Goal: Task Accomplishment & Management: Use online tool/utility

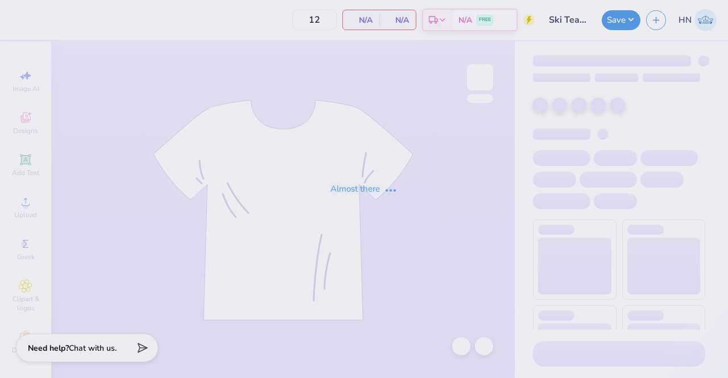
type input "24"
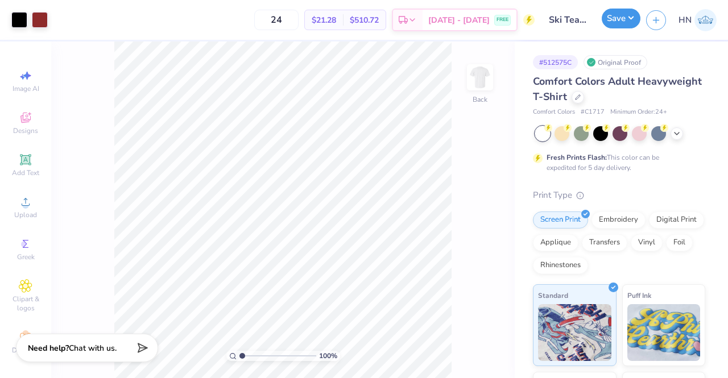
click at [625, 22] on button "Save" at bounding box center [620, 19] width 39 height 20
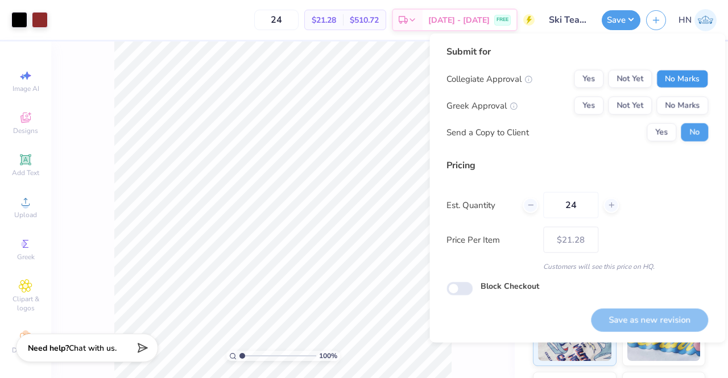
click at [682, 82] on button "No Marks" at bounding box center [682, 79] width 52 height 18
click at [579, 82] on button "Yes" at bounding box center [589, 79] width 30 height 18
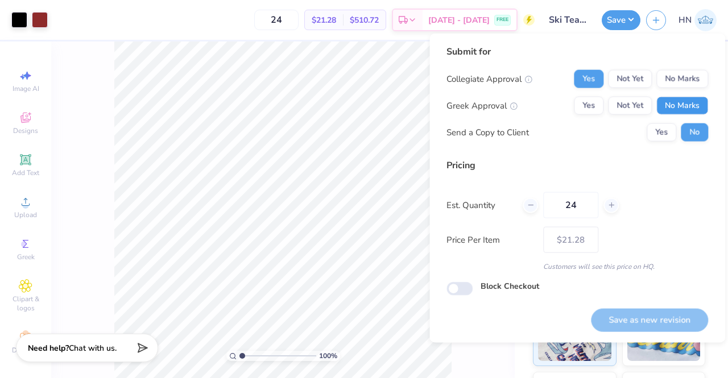
click at [678, 110] on button "No Marks" at bounding box center [682, 106] width 52 height 18
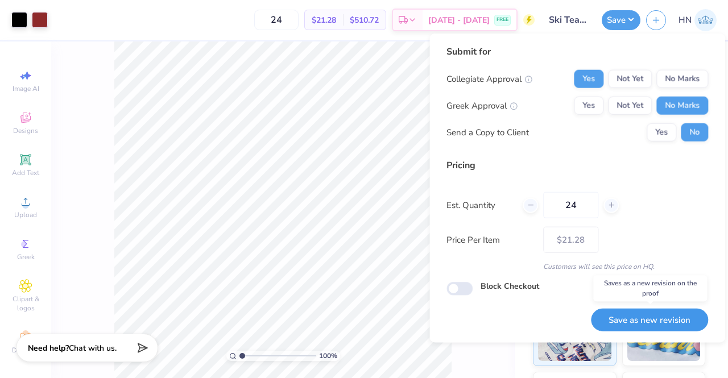
click at [633, 311] on button "Save as new revision" at bounding box center [649, 319] width 117 height 23
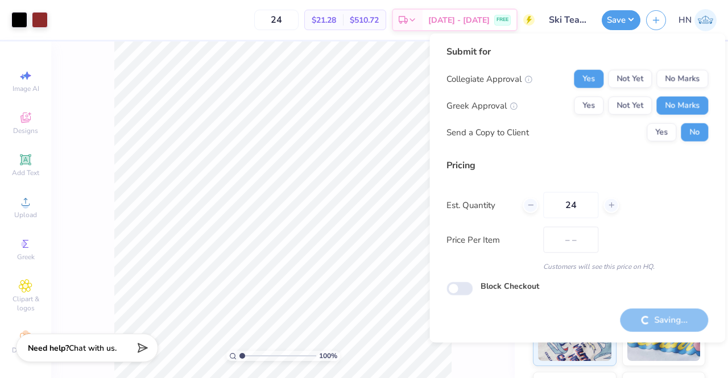
type input "$21.28"
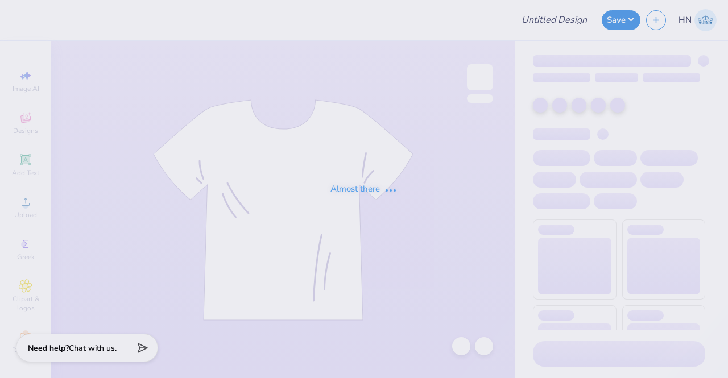
type input "Ski Team General Merch!"
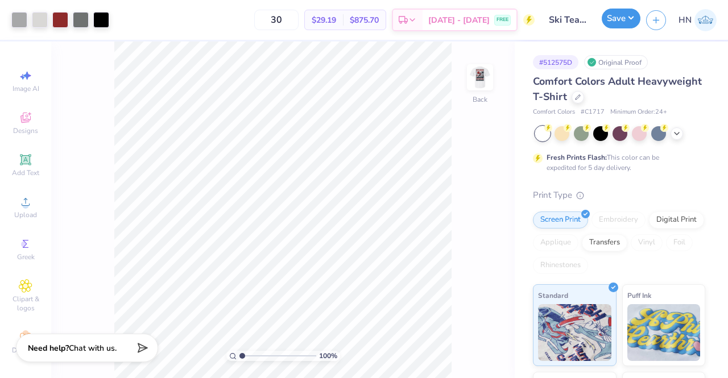
click at [614, 20] on button "Save" at bounding box center [620, 19] width 39 height 20
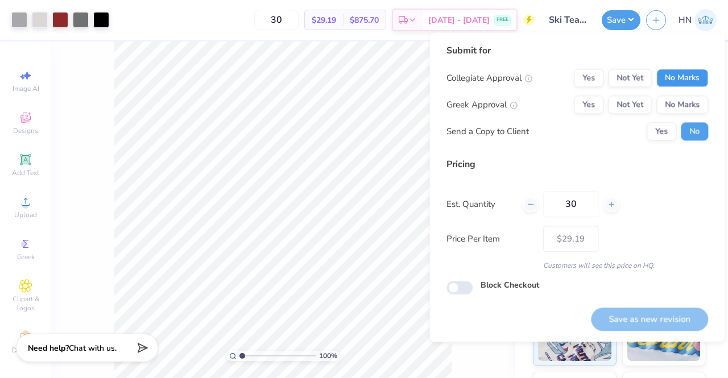
click at [676, 80] on button "No Marks" at bounding box center [682, 78] width 52 height 18
click at [574, 86] on div "Collegiate Approval Yes Not Yet No Marks" at bounding box center [576, 78] width 261 height 18
click at [587, 83] on button "Yes" at bounding box center [589, 78] width 30 height 18
click at [688, 94] on div "Collegiate Approval Yes Not Yet No Marks Greek Approval Yes Not Yet No Marks Se…" at bounding box center [576, 105] width 261 height 72
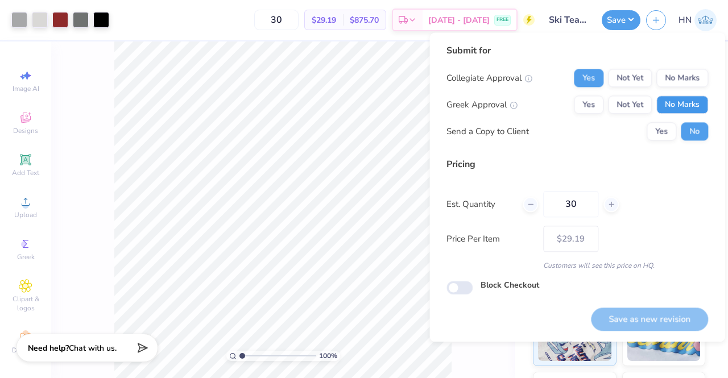
click at [680, 103] on button "No Marks" at bounding box center [682, 104] width 52 height 18
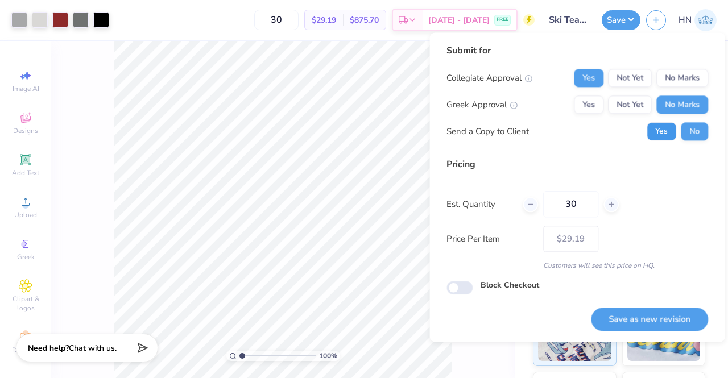
click at [661, 133] on button "Yes" at bounding box center [661, 131] width 30 height 18
drag, startPoint x: 695, startPoint y: 123, endPoint x: 680, endPoint y: 249, distance: 126.6
click at [696, 123] on button "No" at bounding box center [693, 131] width 27 height 18
drag, startPoint x: 643, startPoint y: 318, endPoint x: 477, endPoint y: 310, distance: 166.1
click at [638, 318] on button "Save as new revision" at bounding box center [649, 319] width 117 height 23
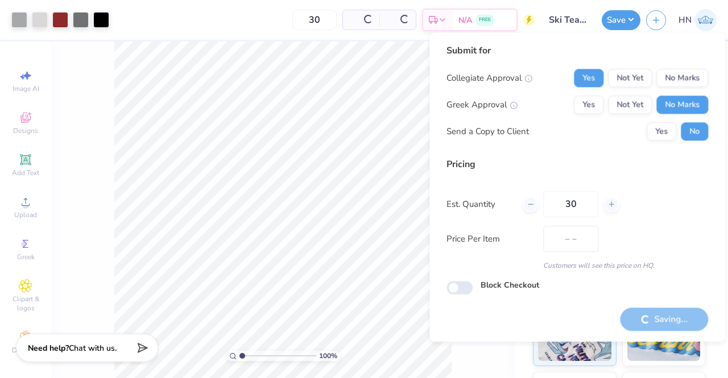
type input "$29.19"
click at [111, 68] on div "100 % Back" at bounding box center [282, 209] width 463 height 336
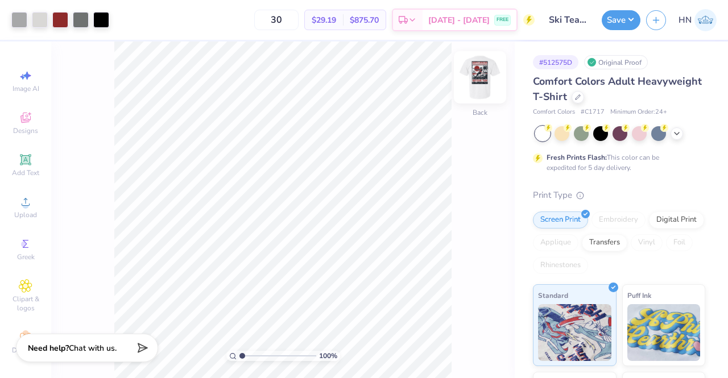
click at [487, 95] on img at bounding box center [479, 77] width 45 height 45
click at [487, 94] on img at bounding box center [479, 77] width 45 height 45
click at [617, 22] on button "Save" at bounding box center [620, 19] width 39 height 20
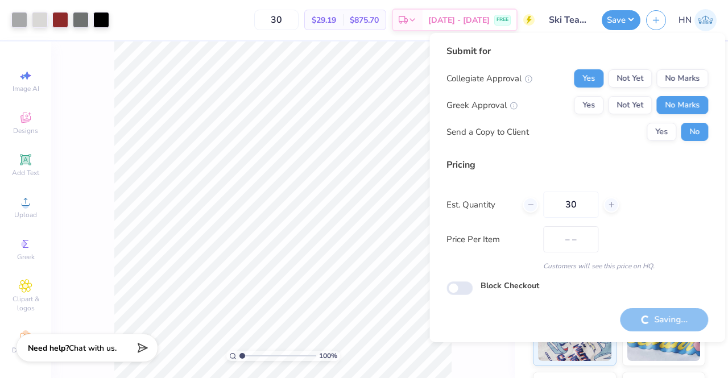
type input "$29.19"
